Goal: Find contact information: Find contact information

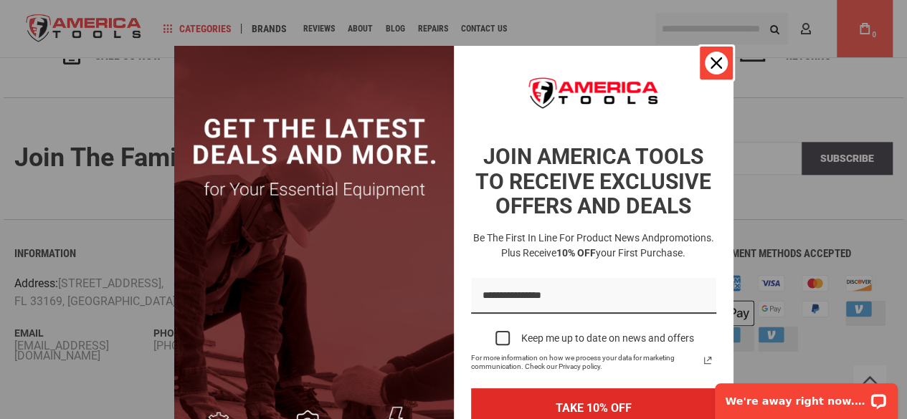
click at [711, 61] on icon "close icon" at bounding box center [715, 62] width 11 height 11
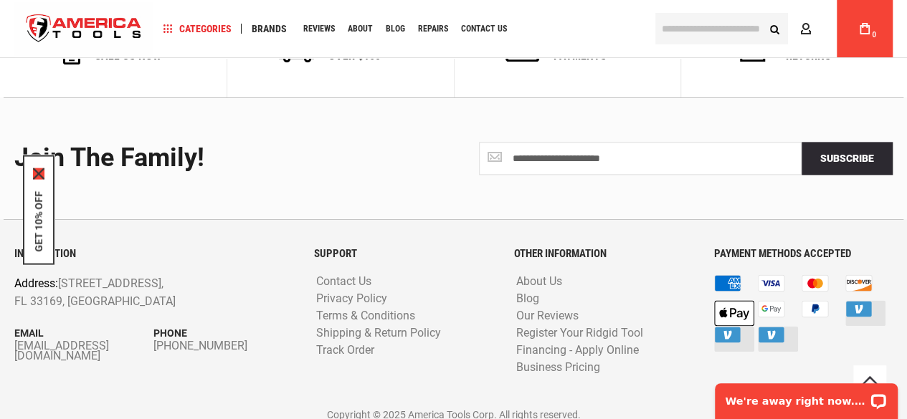
click at [39, 172] on icon "close icon" at bounding box center [38, 173] width 11 height 11
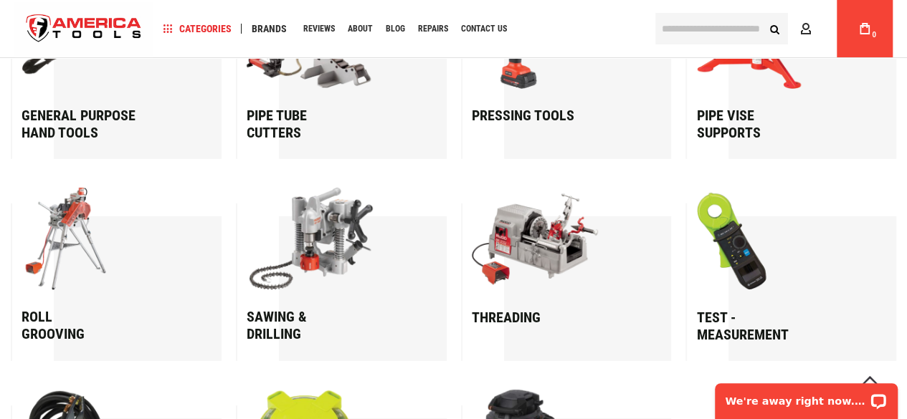
scroll to position [2037, 0]
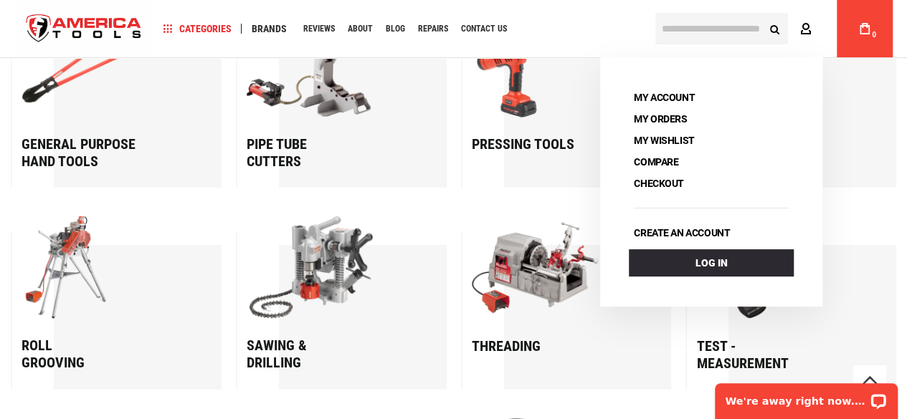
click at [806, 24] on icon at bounding box center [805, 30] width 11 height 14
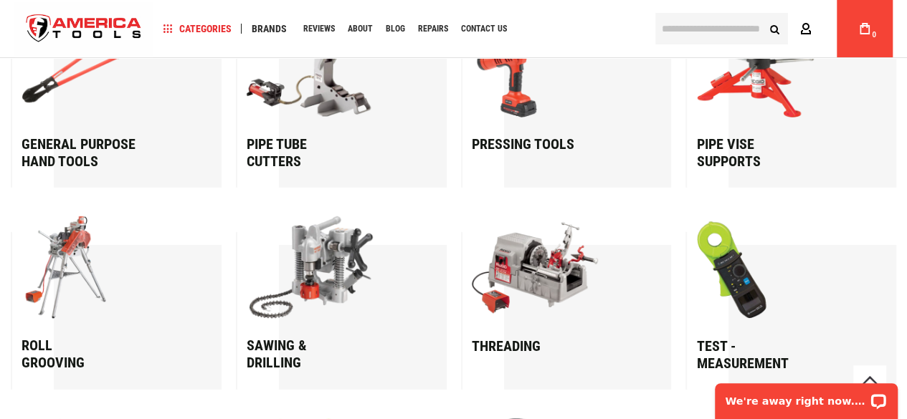
click at [806, 24] on icon at bounding box center [805, 30] width 11 height 14
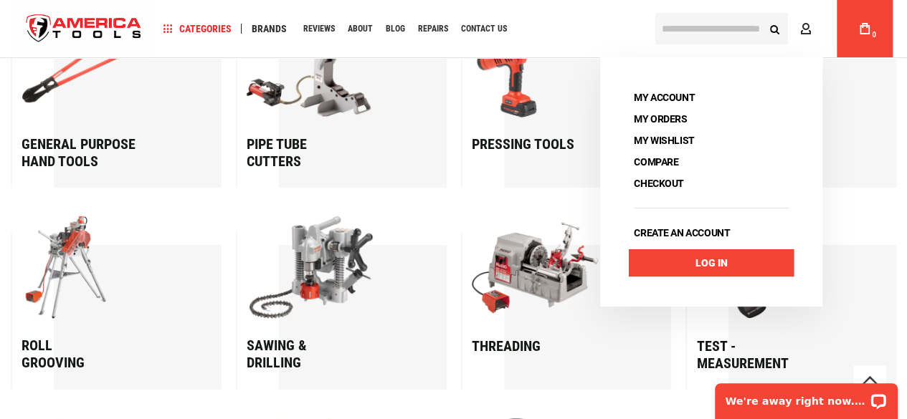
click at [720, 265] on link "Log In" at bounding box center [711, 262] width 165 height 27
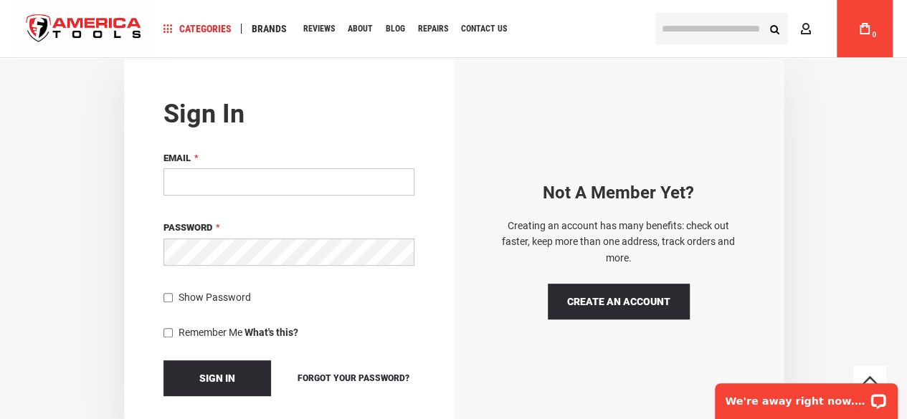
scroll to position [128, 0]
click at [217, 186] on input "Email" at bounding box center [288, 181] width 251 height 27
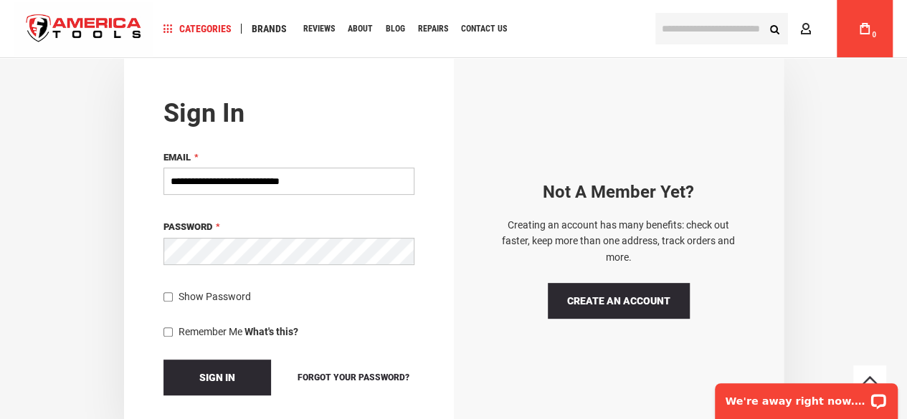
type input "**********"
click at [217, 372] on span "Sign In" at bounding box center [217, 377] width 36 height 11
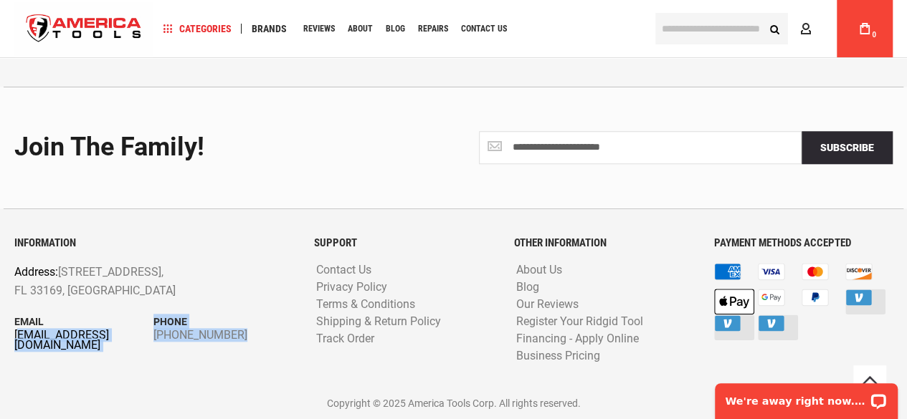
drag, startPoint x: 10, startPoint y: 335, endPoint x: 36, endPoint y: 340, distance: 26.4
click at [17, 333] on div "INFORMATION Address: [STREET_ADDRESS] Email [EMAIL_ADDRESS][DOMAIN_NAME] Phone …" at bounding box center [154, 313] width 300 height 152
click at [85, 363] on div "INFORMATION Address: [STREET_ADDRESS] Email [EMAIL_ADDRESS][DOMAIN_NAME] Phone …" at bounding box center [154, 313] width 300 height 152
drag, startPoint x: 138, startPoint y: 346, endPoint x: 14, endPoint y: 333, distance: 125.4
click at [14, 333] on div "INFORMATION Address: [STREET_ADDRESS] Email [EMAIL_ADDRESS][DOMAIN_NAME] Phone …" at bounding box center [154, 313] width 300 height 152
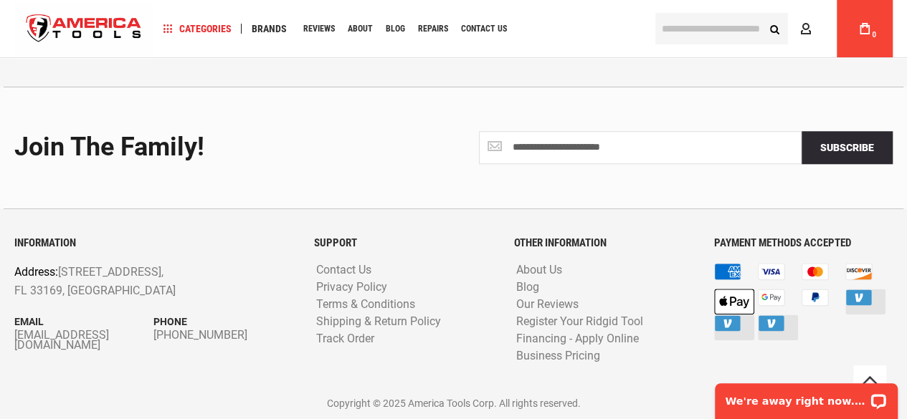
click at [14, 333] on div "INFORMATION Address: [STREET_ADDRESS] Email [EMAIL_ADDRESS][DOMAIN_NAME] Phone …" at bounding box center [154, 313] width 300 height 152
click at [16, 333] on div "INFORMATION Address: [STREET_ADDRESS] Email [EMAIL_ADDRESS][DOMAIN_NAME] Phone …" at bounding box center [154, 313] width 300 height 152
click at [102, 310] on div "INFORMATION Address: [STREET_ADDRESS] Email [EMAIL_ADDRESS][DOMAIN_NAME] Phone …" at bounding box center [154, 313] width 300 height 152
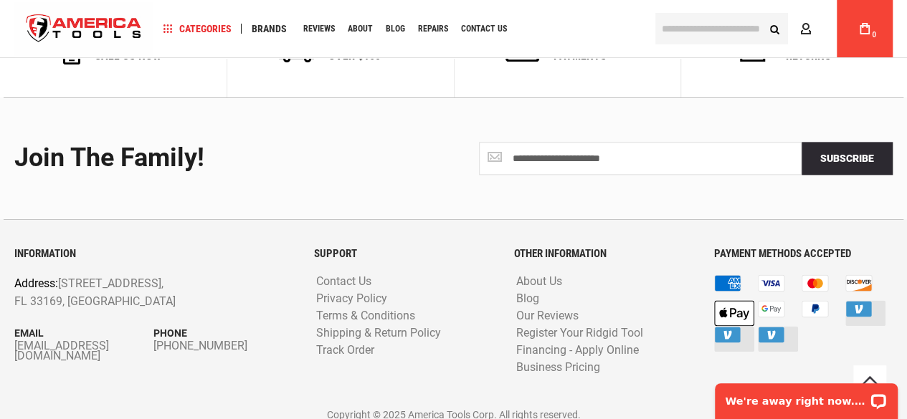
click at [14, 333] on div "INFORMATION Address: [STREET_ADDRESS] Email [EMAIL_ADDRESS][DOMAIN_NAME] Phone …" at bounding box center [154, 324] width 300 height 152
drag, startPoint x: 6, startPoint y: 333, endPoint x: 13, endPoint y: 338, distance: 7.8
click at [13, 338] on div "INFORMATION Address: [STREET_ADDRESS] Email [EMAIL_ADDRESS][DOMAIN_NAME] Phone …" at bounding box center [154, 324] width 300 height 152
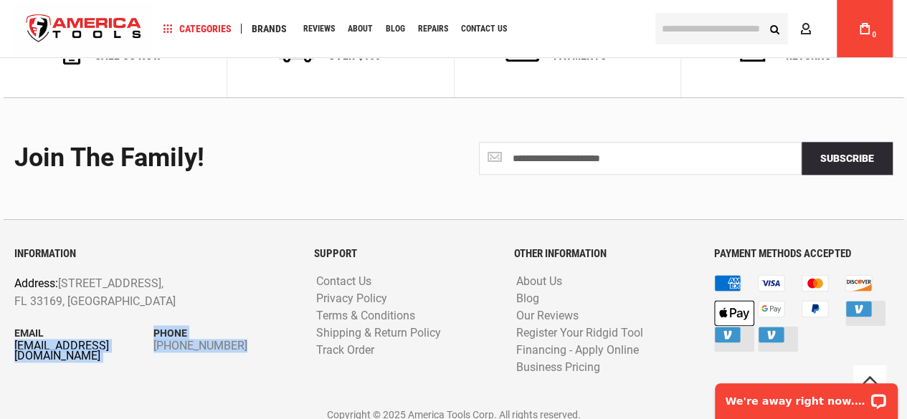
click at [14, 338] on div "INFORMATION Address: [STREET_ADDRESS] Email [EMAIL_ADDRESS][DOMAIN_NAME] Phone …" at bounding box center [154, 324] width 300 height 152
copy div "info@americatools.com Phone +1 305-513-9914"
